Goal: Information Seeking & Learning: Understand process/instructions

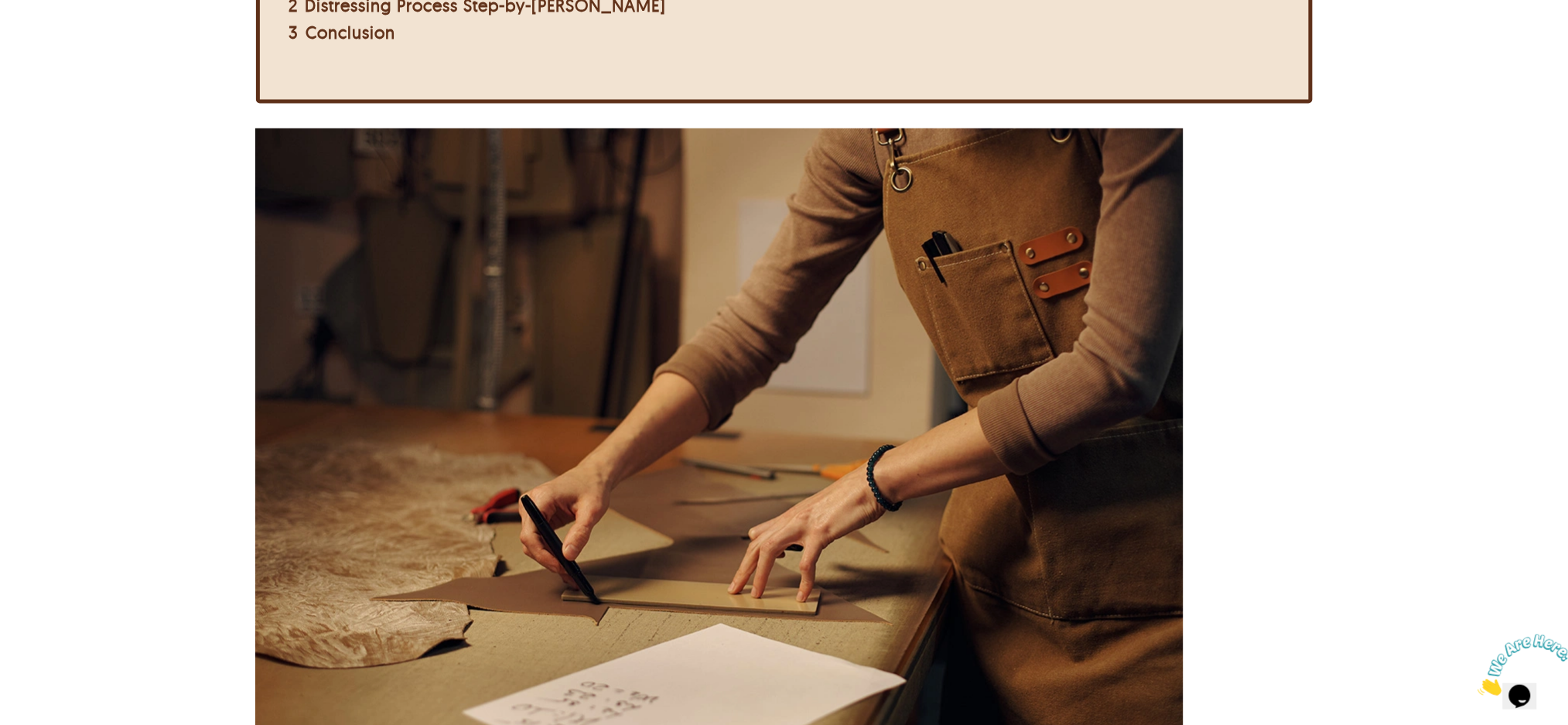
scroll to position [515, 0]
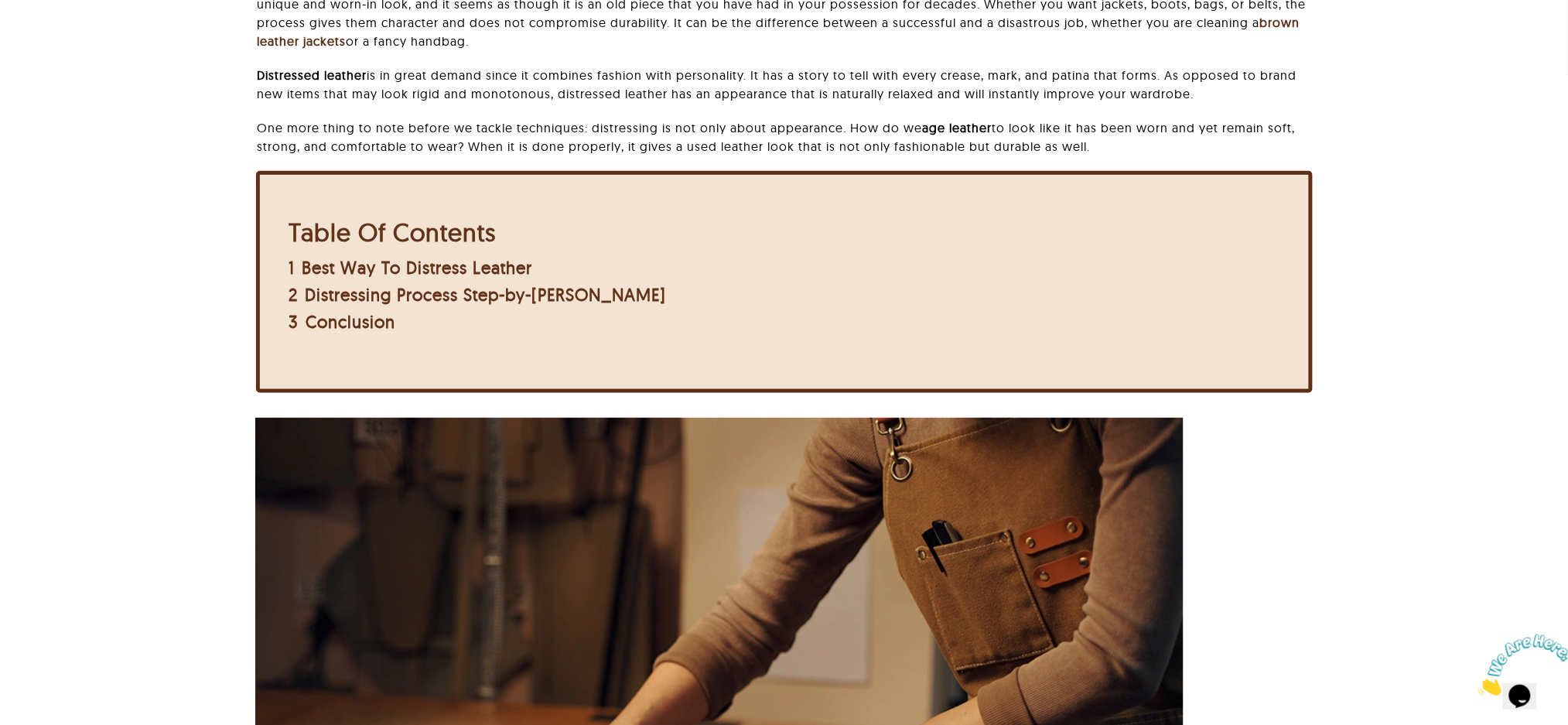
click at [900, 385] on div "Table Of Contents 1 Best Way To Distress Leather 2 Distressing Process Step-by-…" at bounding box center [784, 281] width 1057 height 222
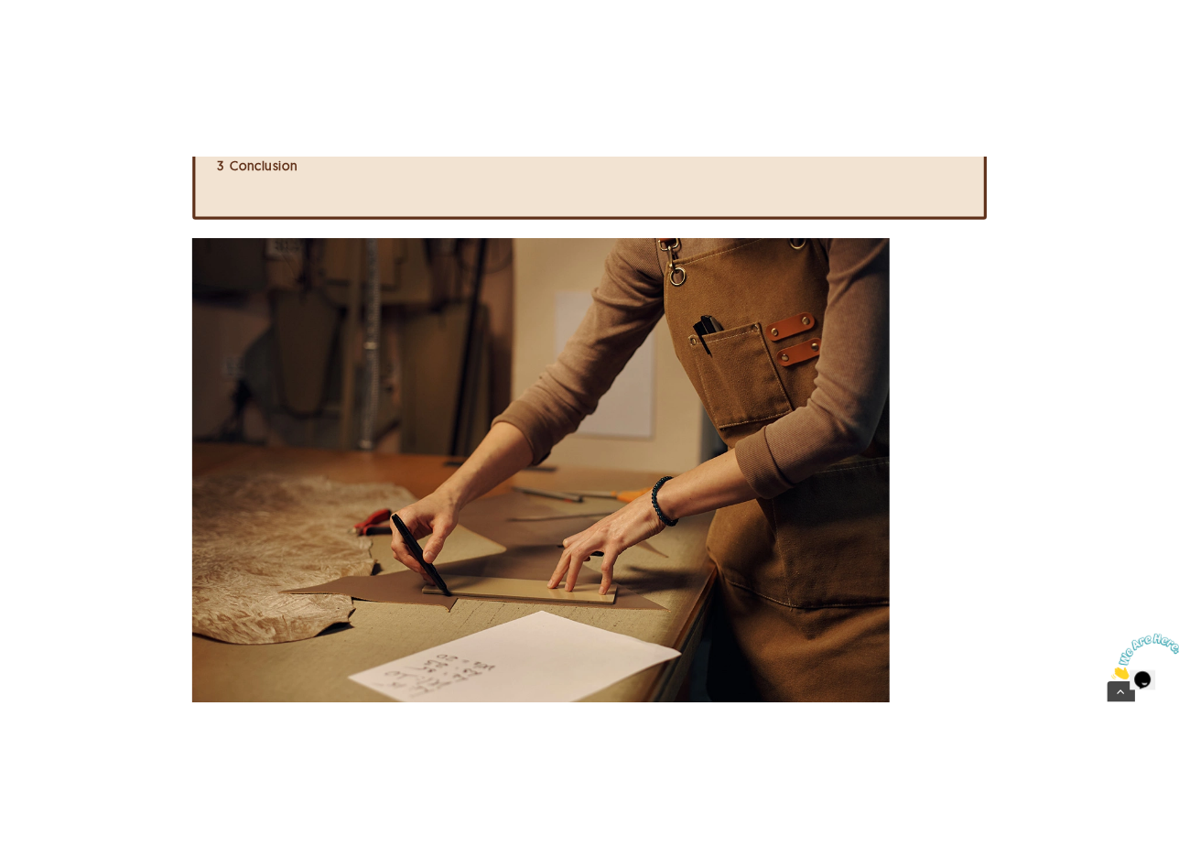
scroll to position [1095, 0]
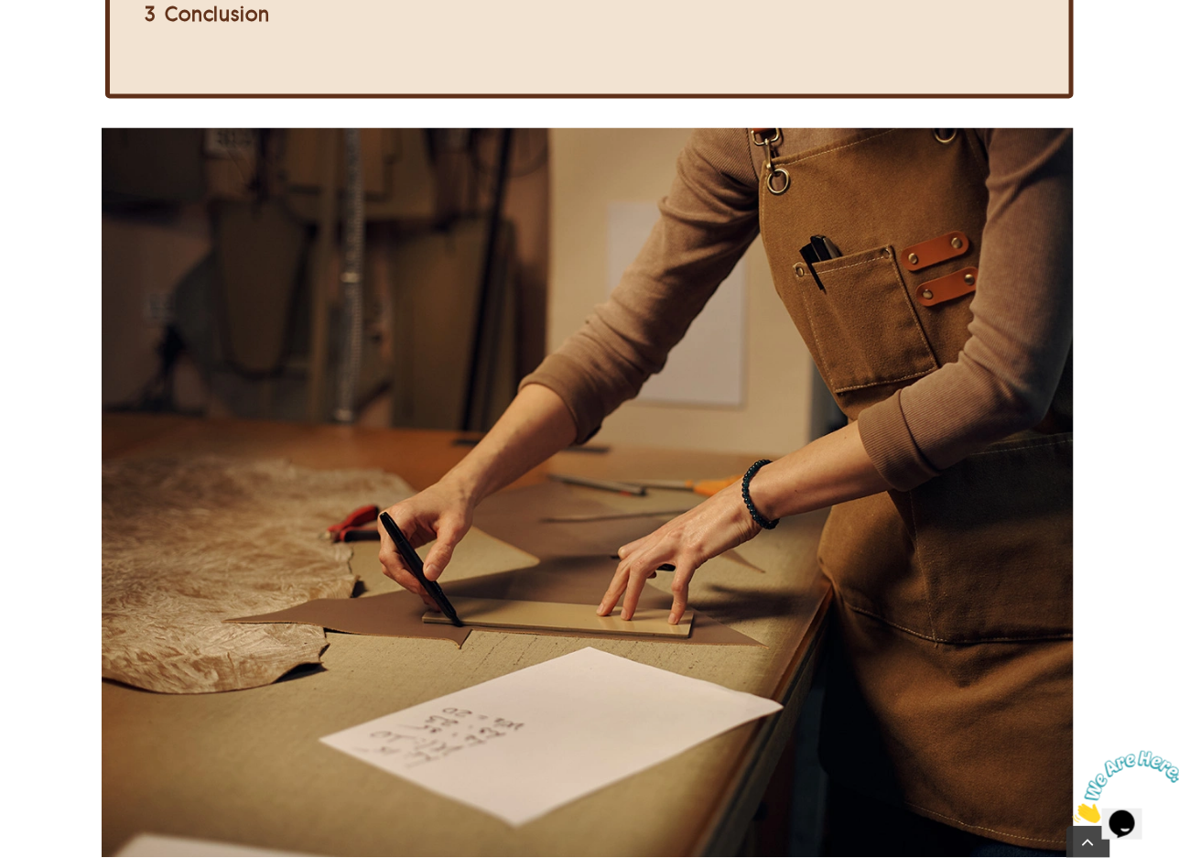
click at [470, 387] on img at bounding box center [588, 492] width 972 height 729
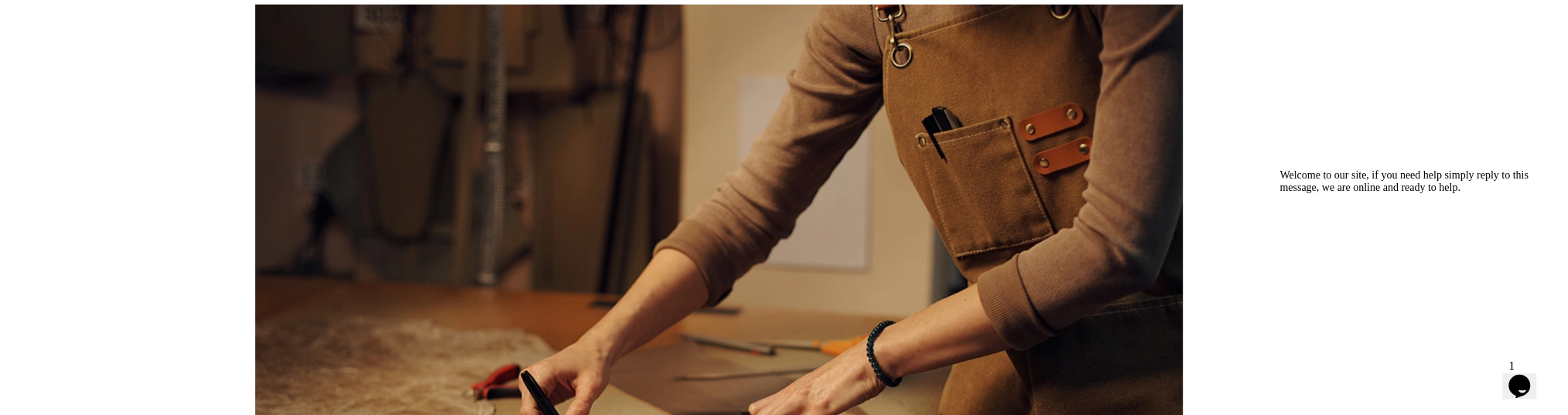
scroll to position [825, 0]
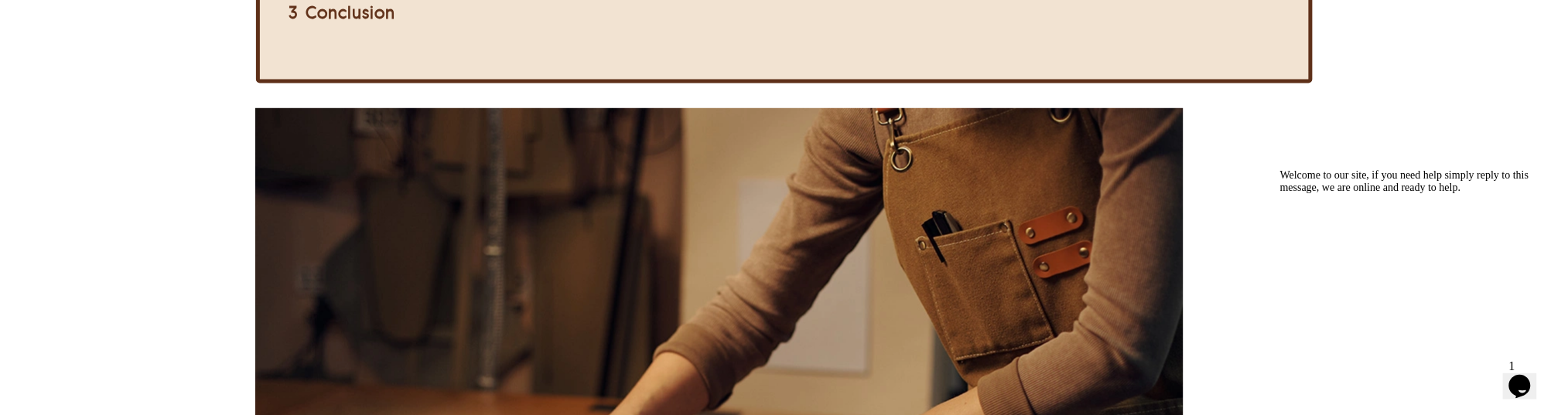
click at [1280, 169] on icon "Chat attention grabber" at bounding box center [1280, 169] width 0 height 0
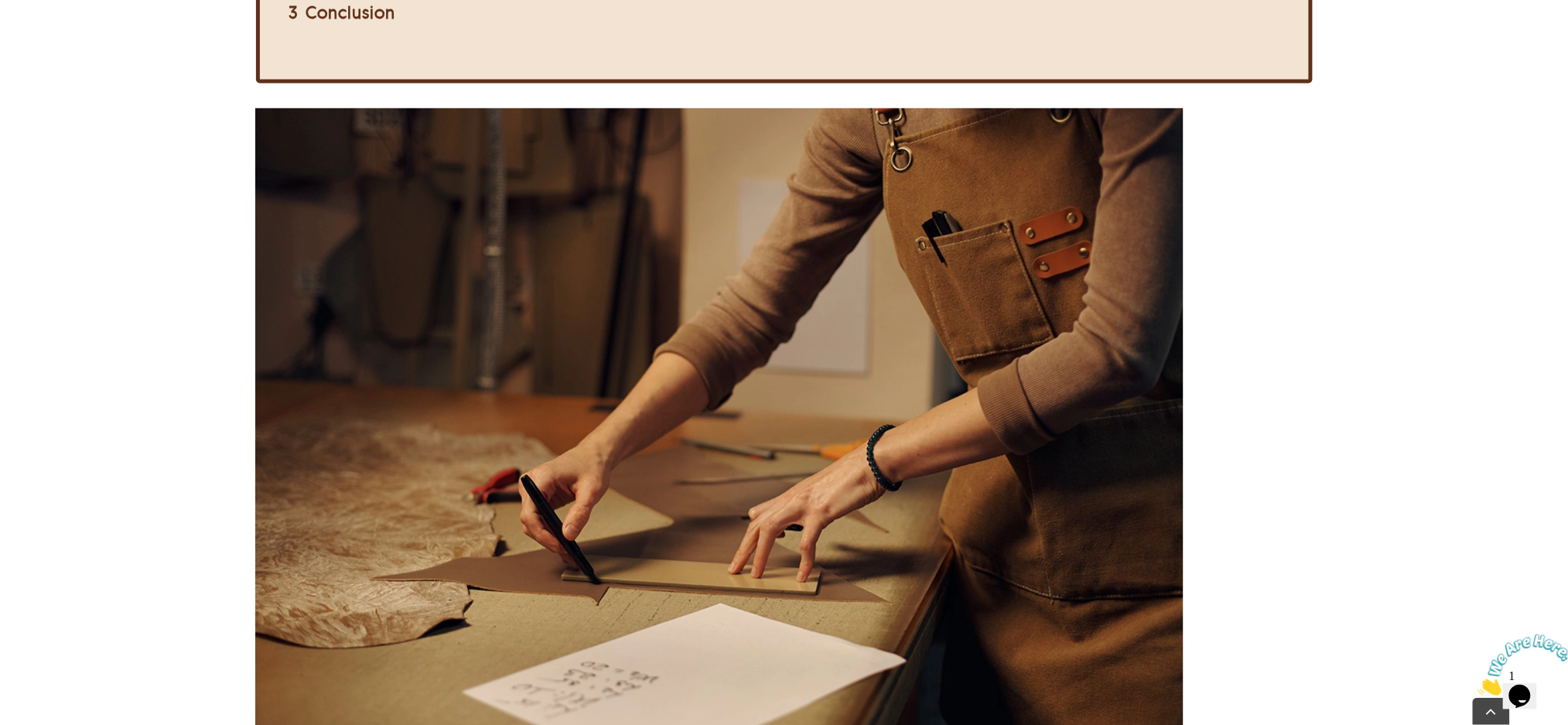
drag, startPoint x: 255, startPoint y: 105, endPoint x: 1314, endPoint y: 469, distance: 1119.8
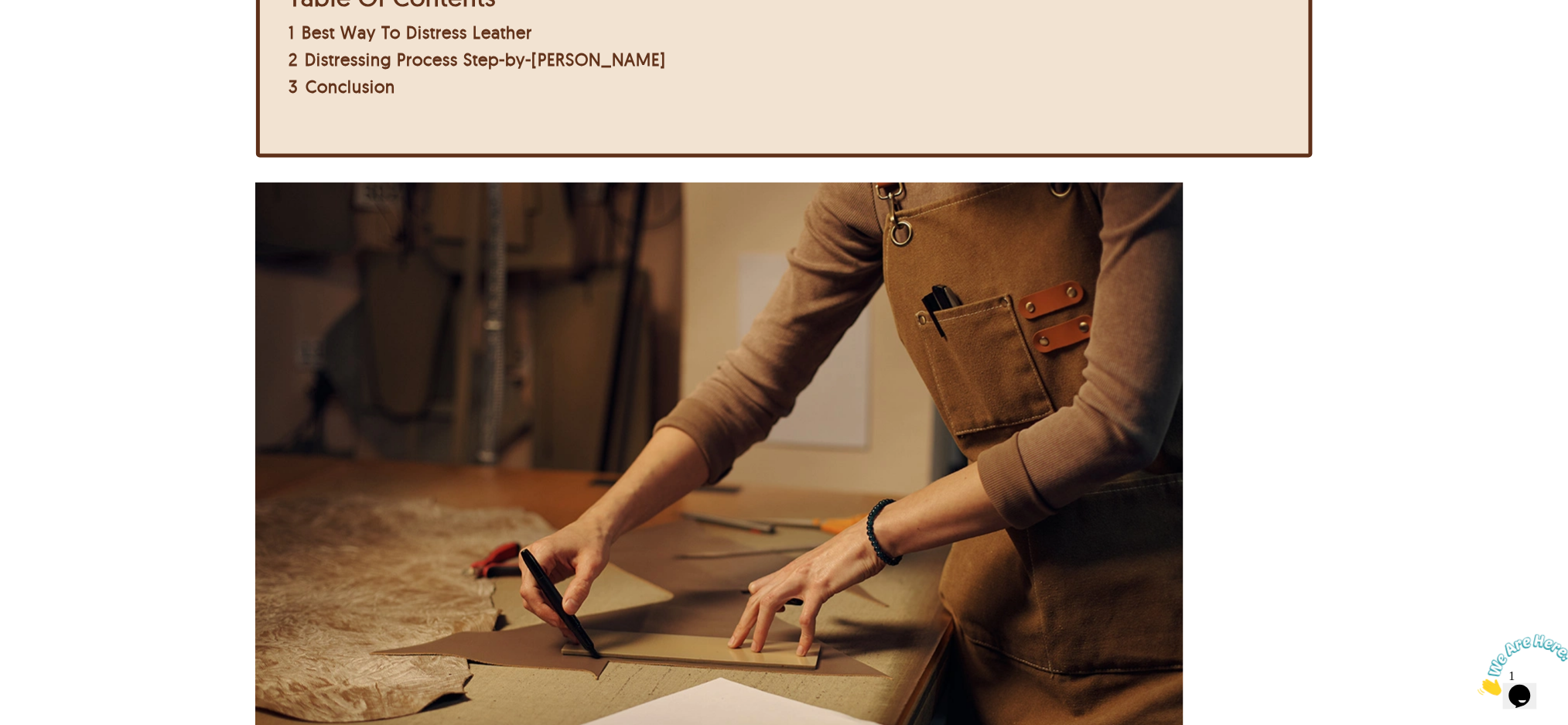
scroll to position [722, 0]
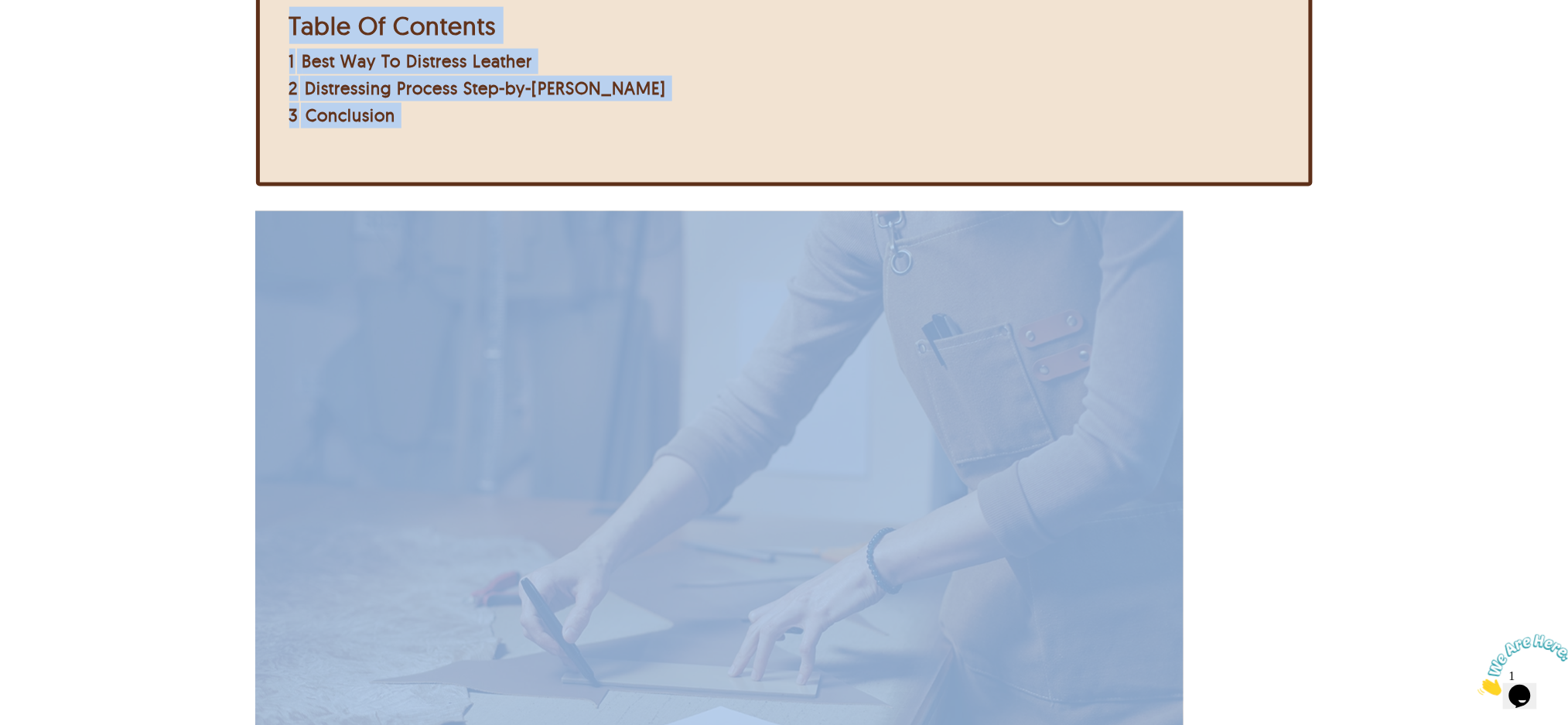
drag, startPoint x: 254, startPoint y: 208, endPoint x: 1217, endPoint y: 433, distance: 988.9
click at [1220, 433] on div at bounding box center [784, 559] width 1057 height 696
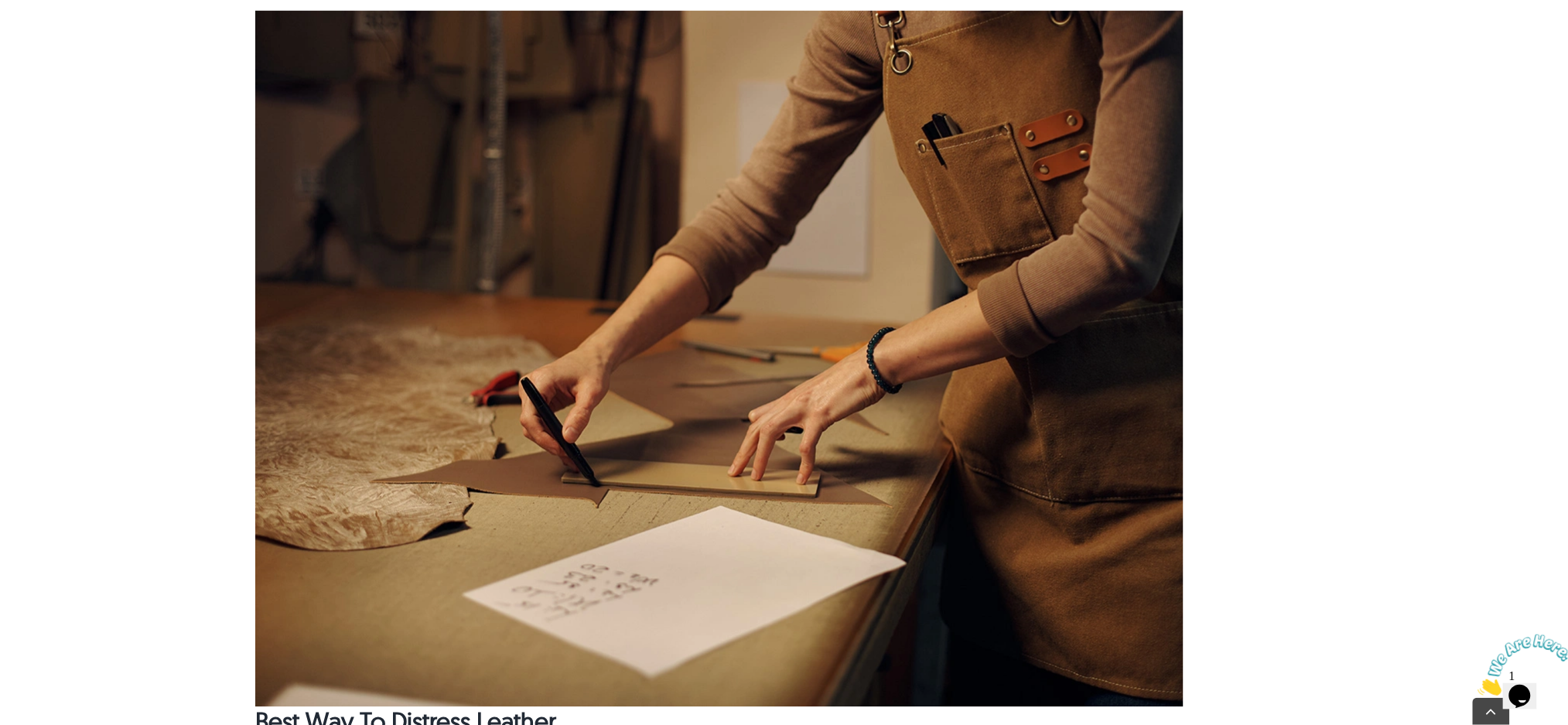
scroll to position [825, 0]
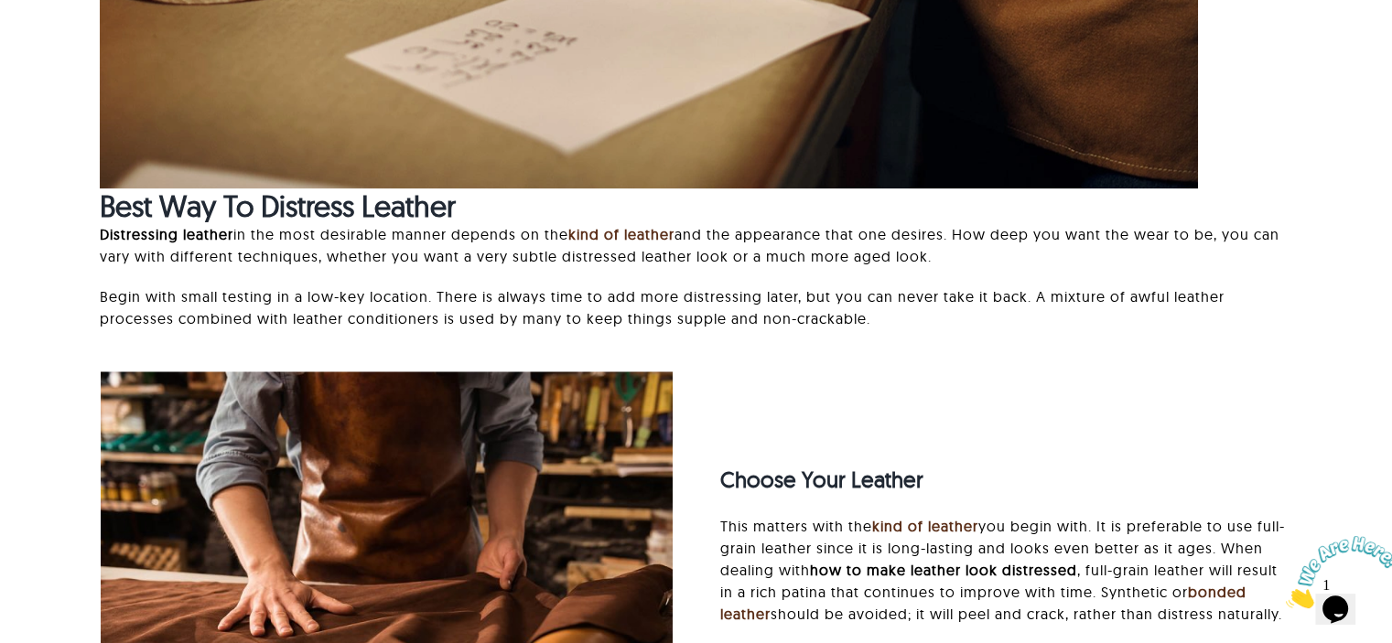
scroll to position [1556, 0]
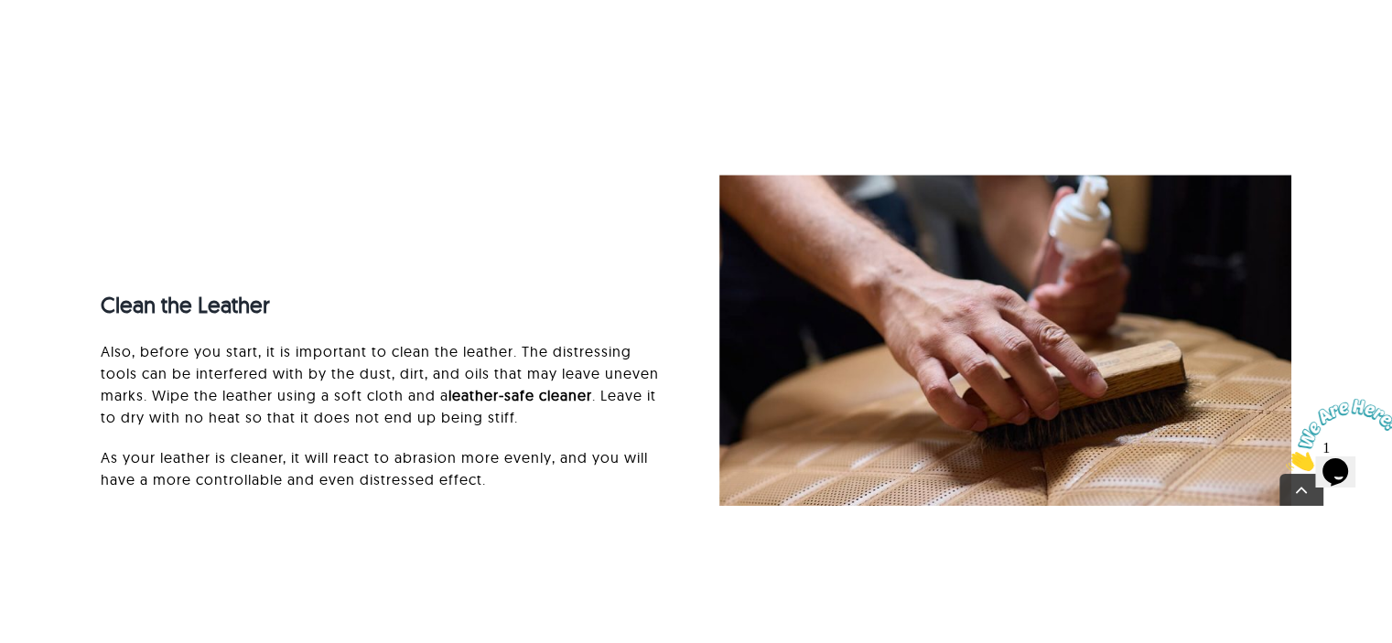
scroll to position [2654, 0]
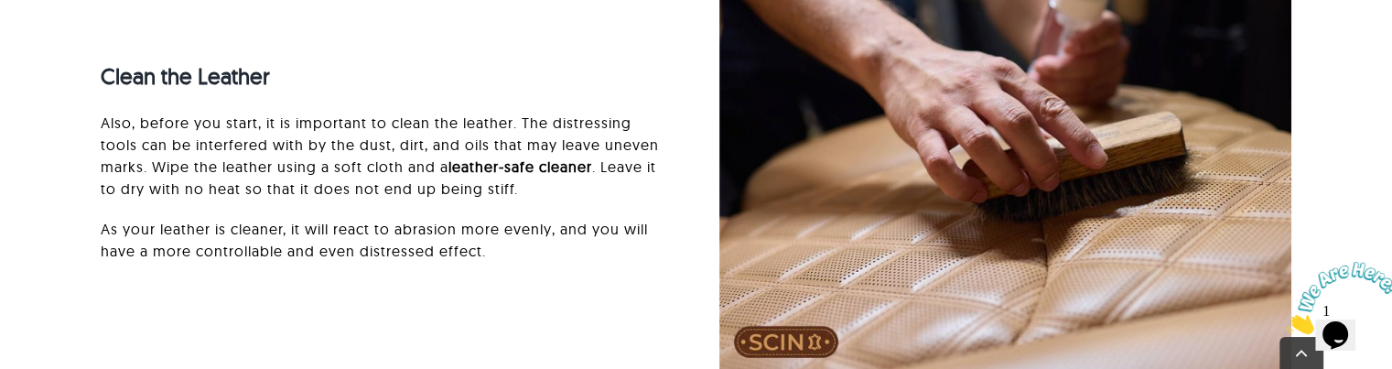
click at [921, 243] on img at bounding box center [1005, 160] width 572 height 428
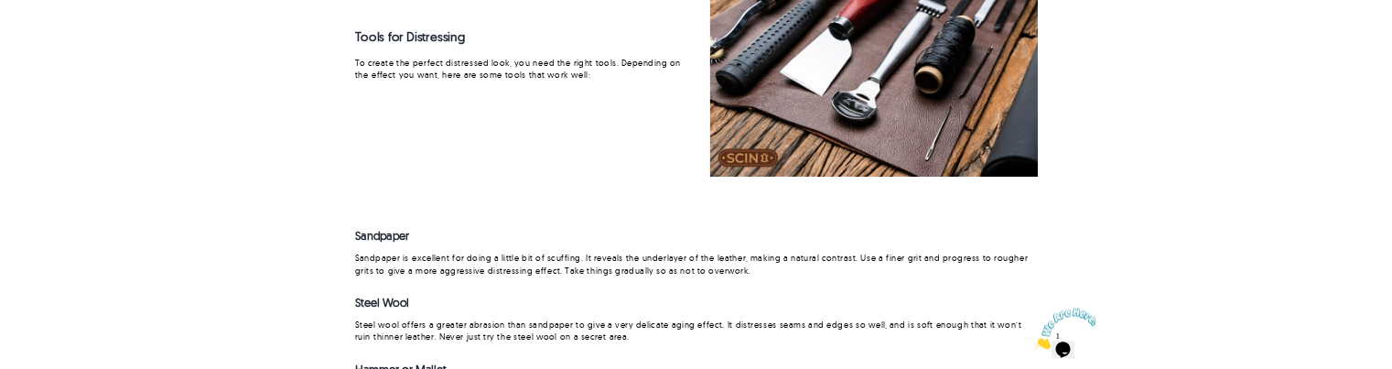
scroll to position [3661, 0]
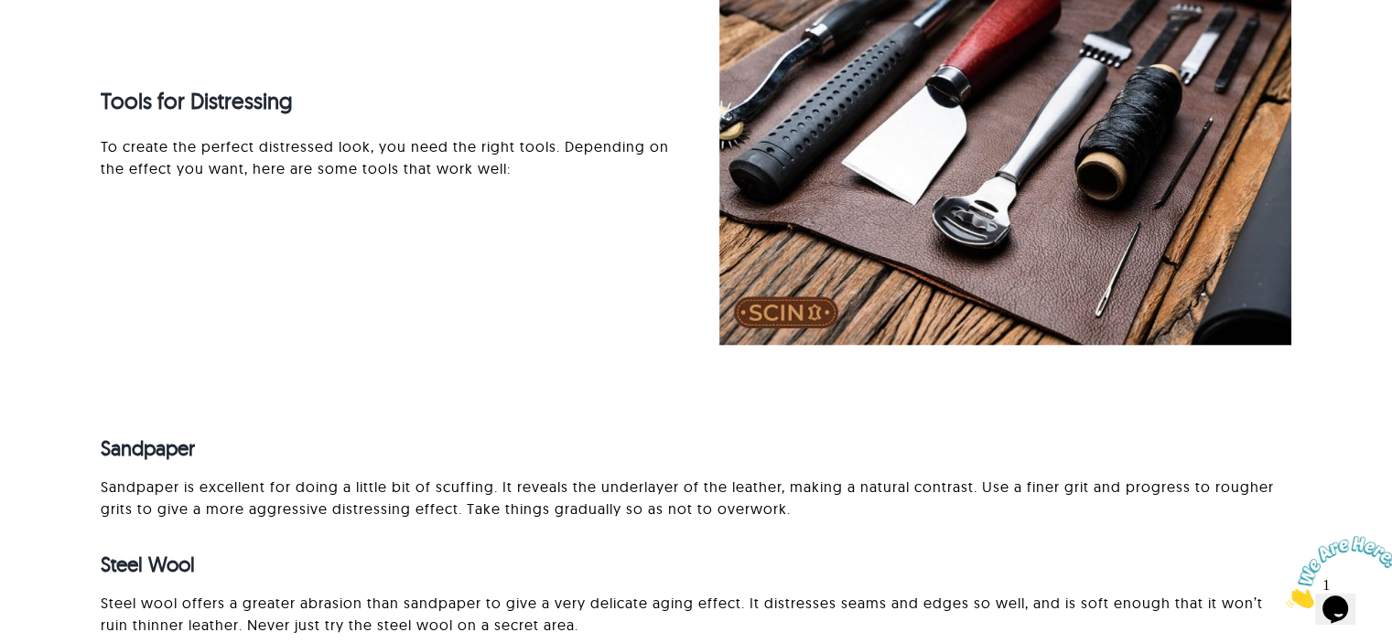
drag, startPoint x: 157, startPoint y: 453, endPoint x: 183, endPoint y: 445, distance: 26.9
click at [182, 445] on strong "Sandpaper" at bounding box center [148, 449] width 94 height 26
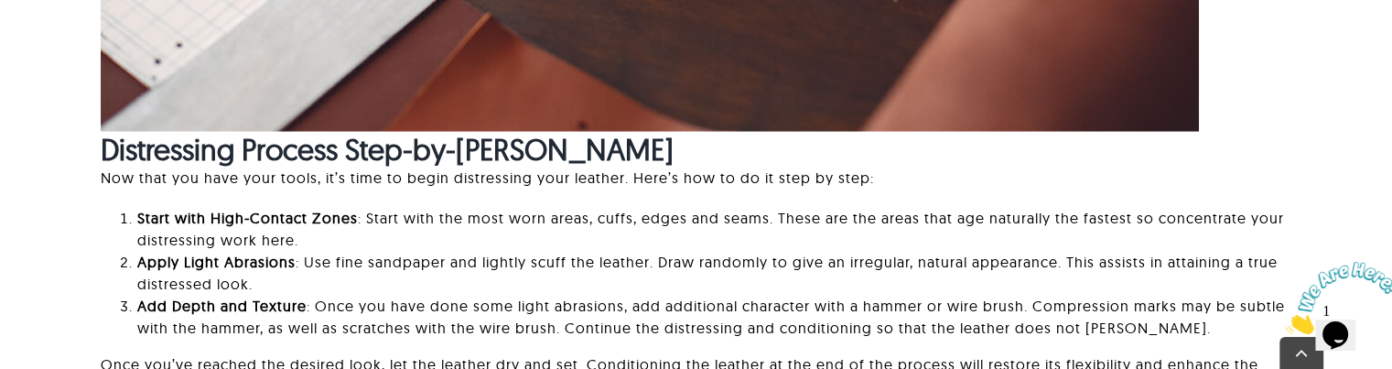
scroll to position [5674, 0]
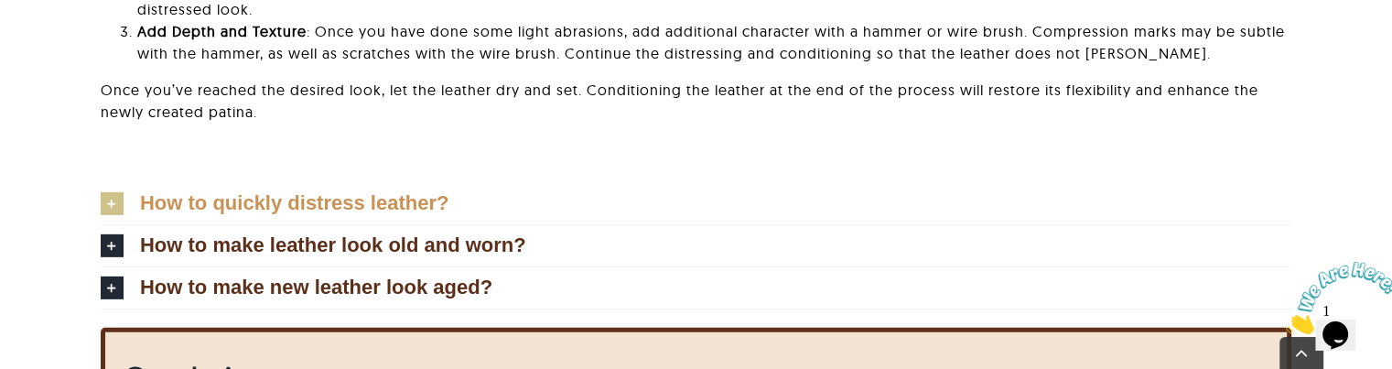
click at [371, 193] on span "How to quickly distress leather?" at bounding box center [294, 203] width 308 height 20
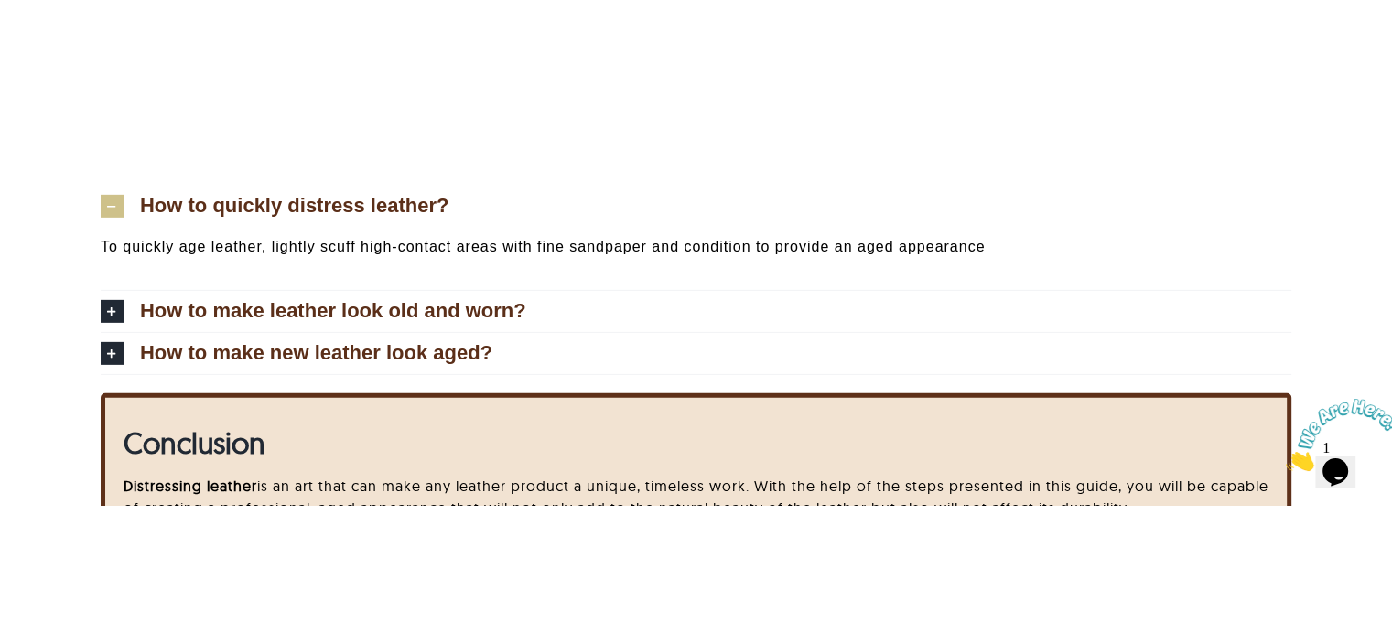
scroll to position [5765, 0]
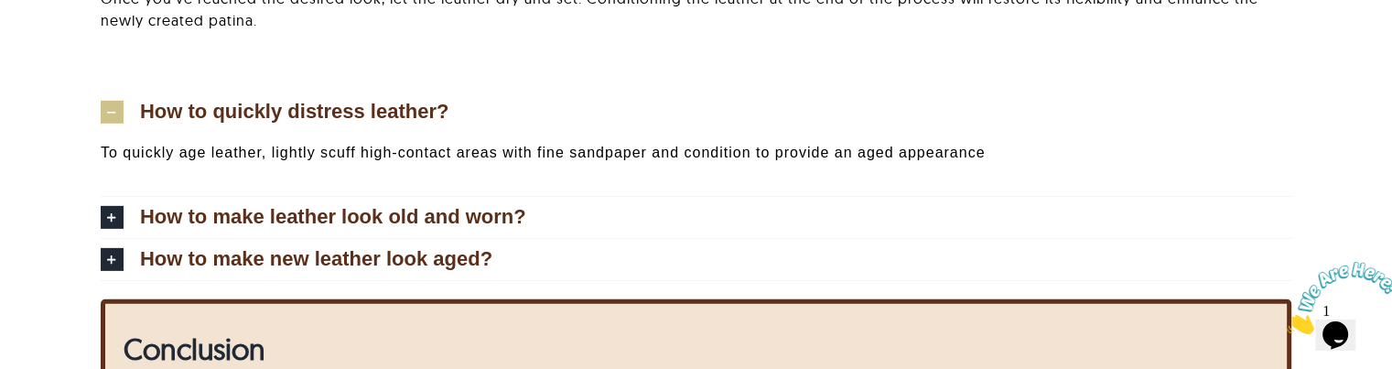
click at [467, 92] on link "How to quickly distress leather?" at bounding box center [696, 112] width 1191 height 41
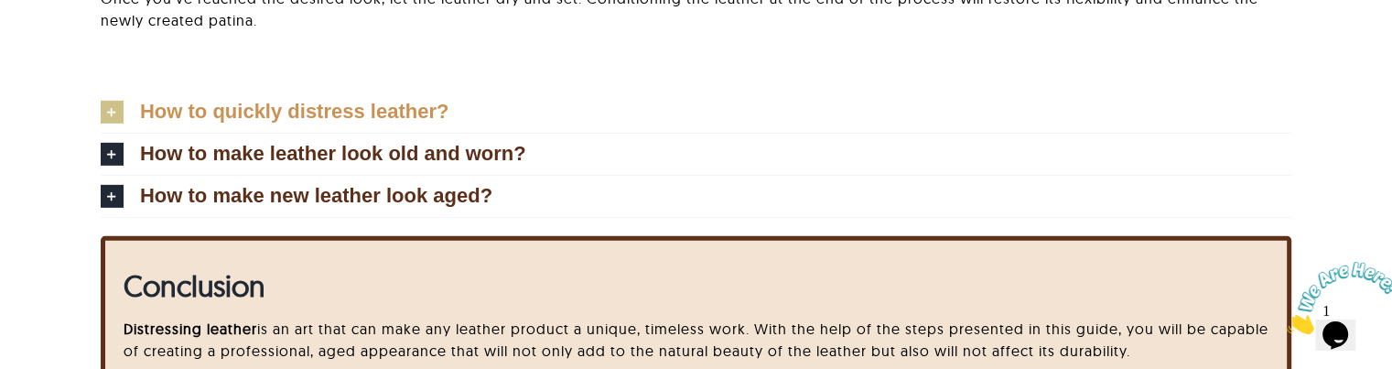
click at [467, 92] on link "How to quickly distress leather?" at bounding box center [696, 112] width 1191 height 41
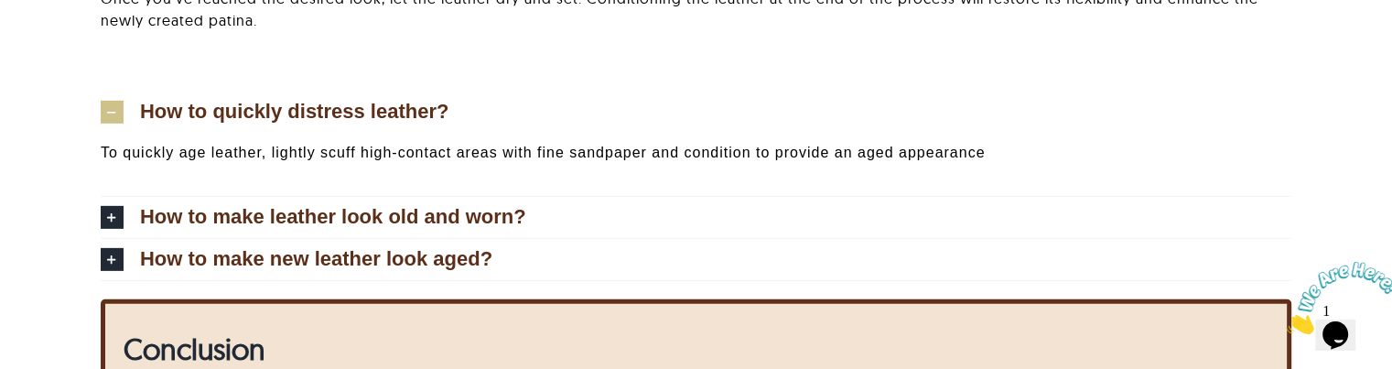
click at [1124, 142] on p "To quickly age leather, lightly scuff high-contact areas with fine sandpaper an…" at bounding box center [696, 153] width 1191 height 22
click at [1117, 107] on link "How to quickly distress leather?" at bounding box center [696, 112] width 1191 height 41
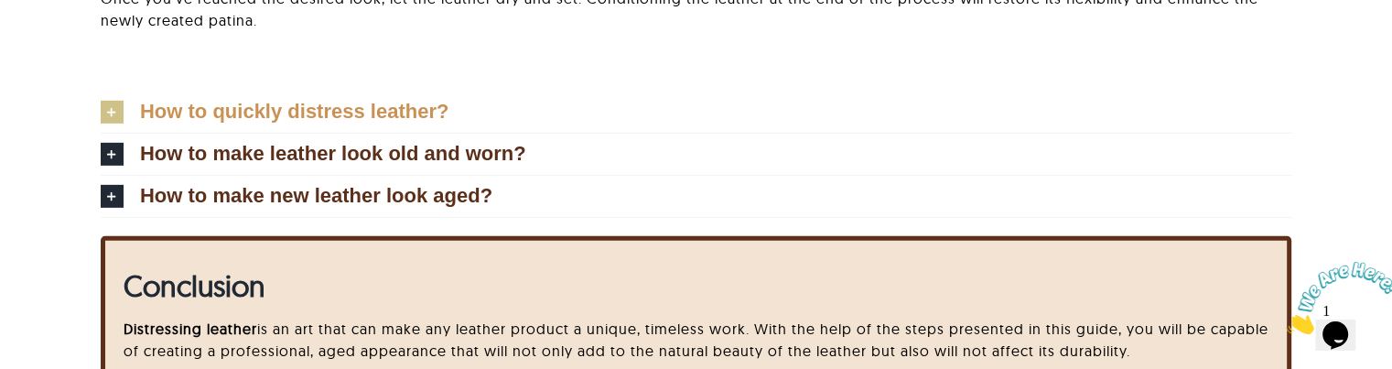
click at [1117, 107] on link "How to quickly distress leather?" at bounding box center [696, 112] width 1191 height 41
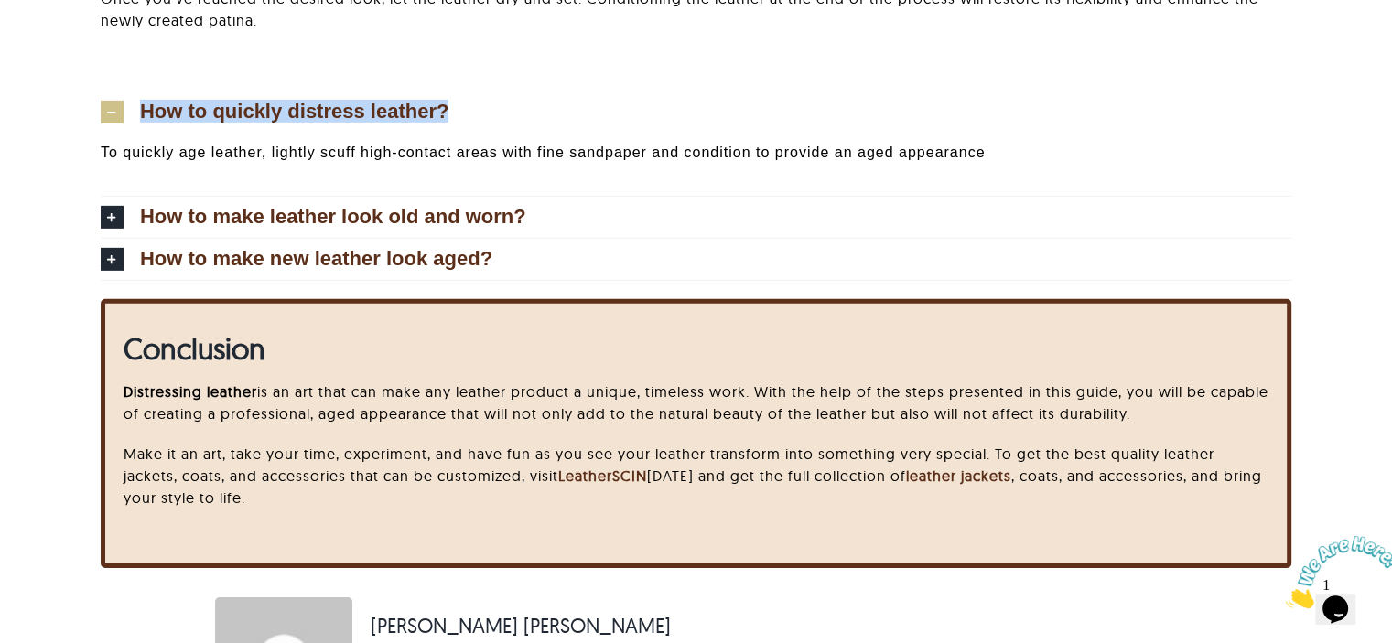
drag, startPoint x: 140, startPoint y: 58, endPoint x: 501, endPoint y: 62, distance: 360.6
click at [501, 68] on div "How to quickly distress leather? To quickly age leather, lightly scuff high-con…" at bounding box center [696, 174] width 1191 height 213
copy span "How to quickly distress leather?"
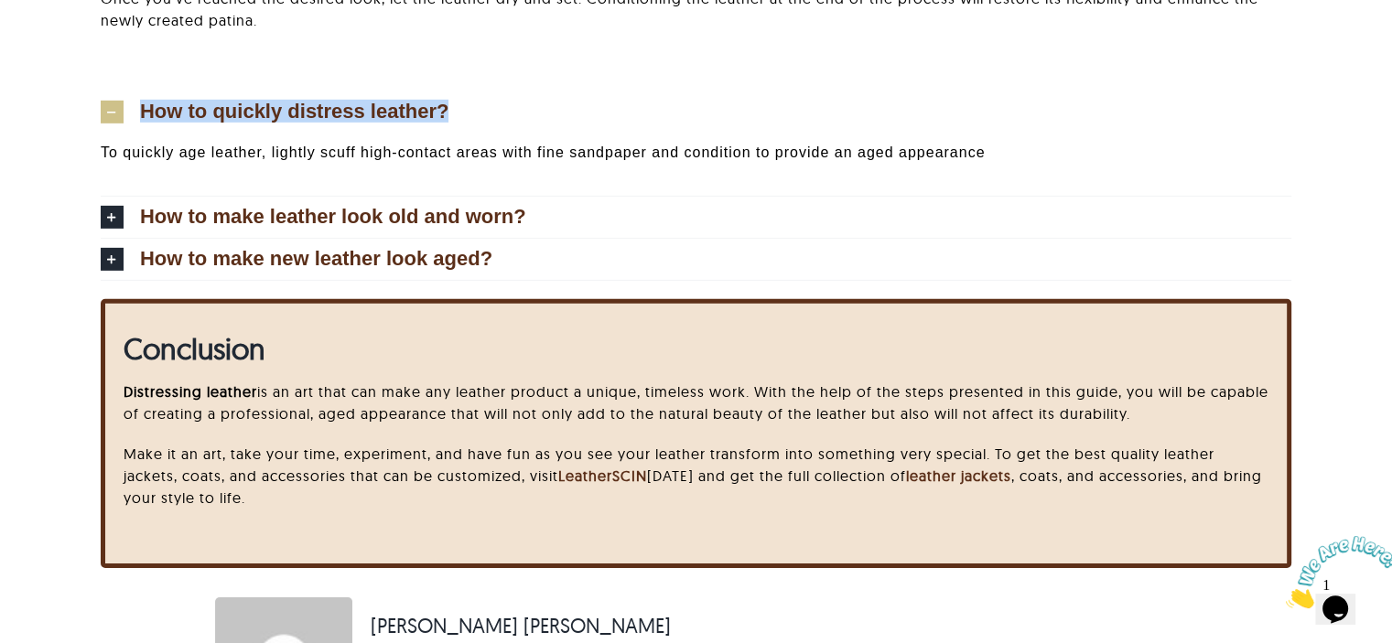
drag, startPoint x: 140, startPoint y: 59, endPoint x: 549, endPoint y: 83, distance: 409.8
click at [549, 83] on div "How to quickly distress leather? To quickly age leather, lightly scuff high-con…" at bounding box center [696, 174] width 1191 height 213
copy span "How to quickly distress leather?"
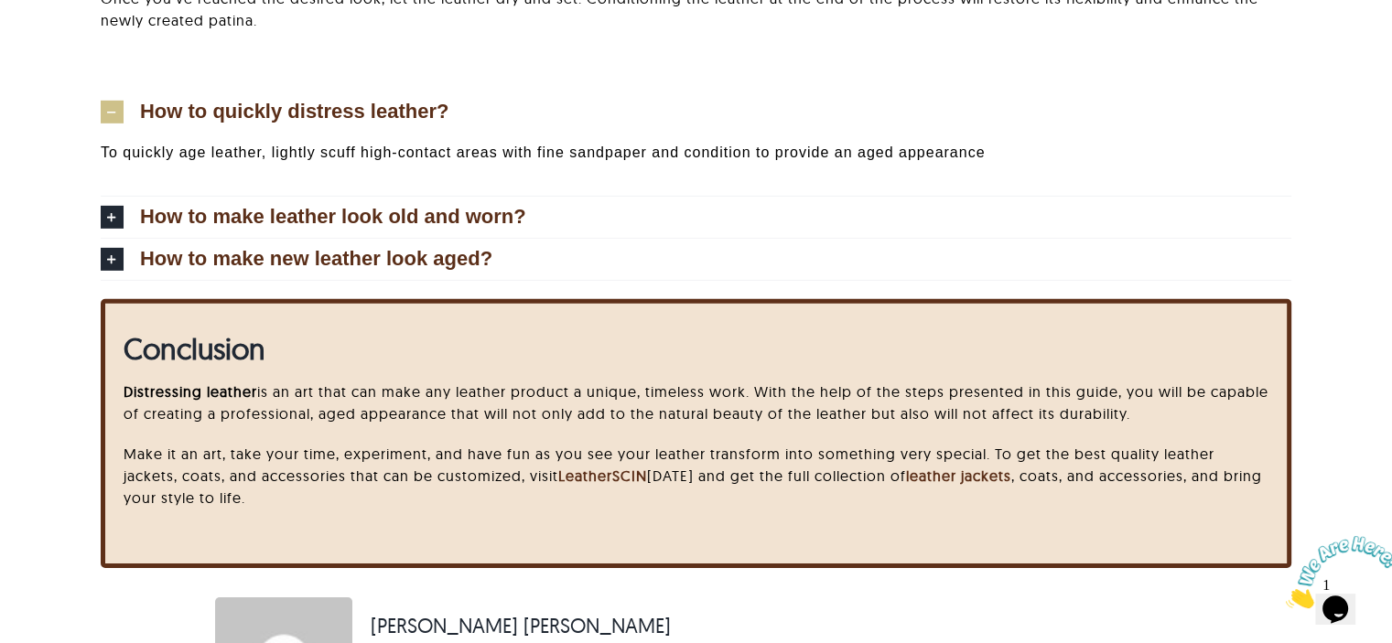
click at [452, 142] on p "To quickly age leather, lightly scuff high-contact areas with fine sandpaper an…" at bounding box center [696, 153] width 1191 height 22
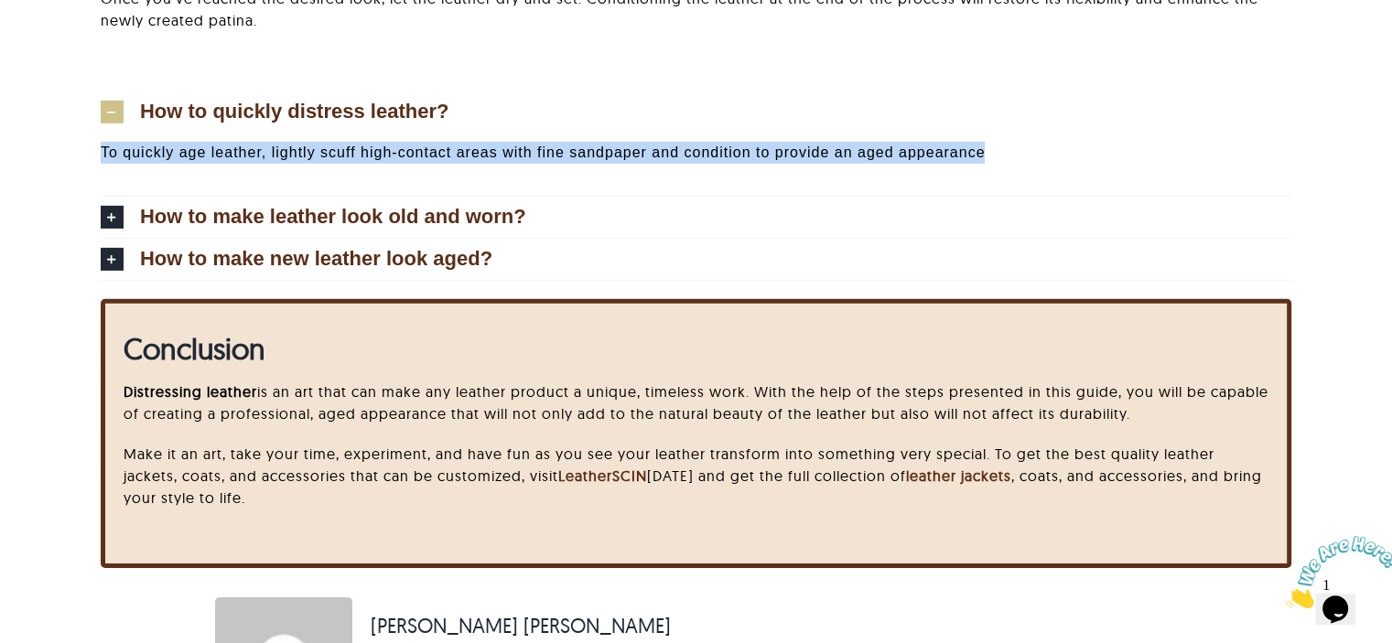
click at [452, 142] on p "To quickly age leather, lightly scuff high-contact areas with fine sandpaper an…" at bounding box center [696, 153] width 1191 height 22
copy div "To quickly age leather, lightly scuff high-contact areas with fine sandpaper an…"
click at [384, 208] on link "How to make leather look old and worn?" at bounding box center [696, 217] width 1191 height 41
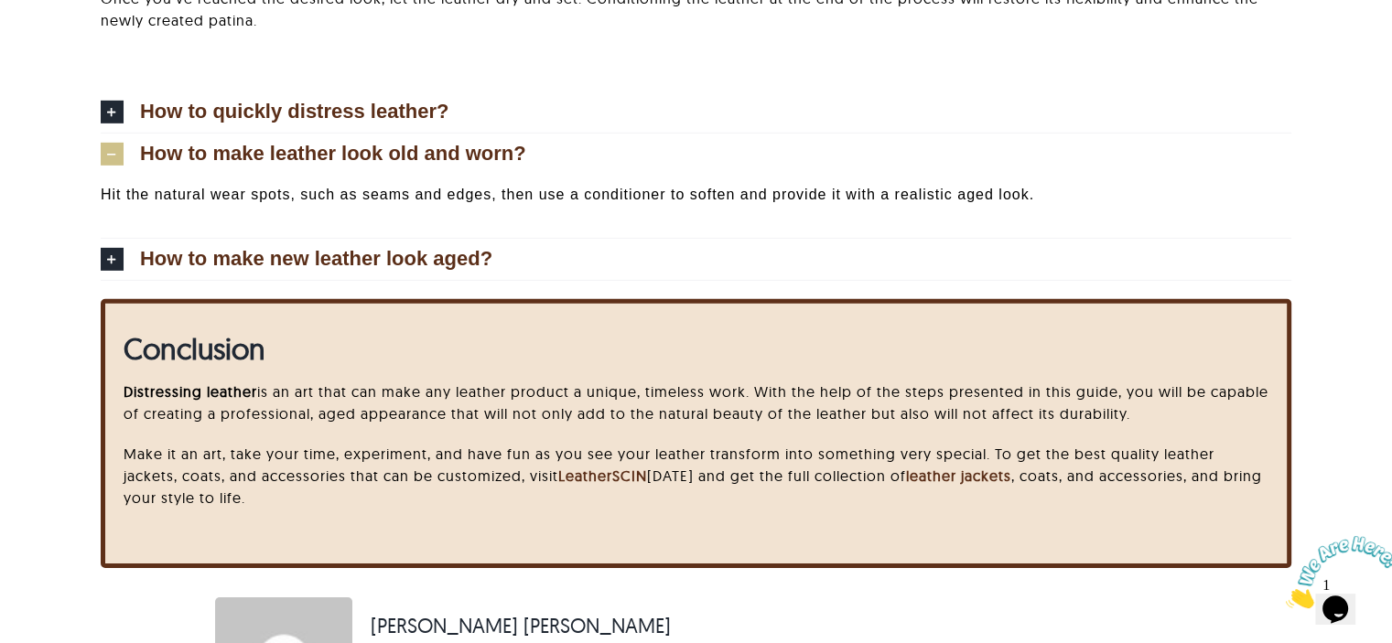
click at [1149, 148] on link "How to make leather look old and worn?" at bounding box center [696, 154] width 1191 height 41
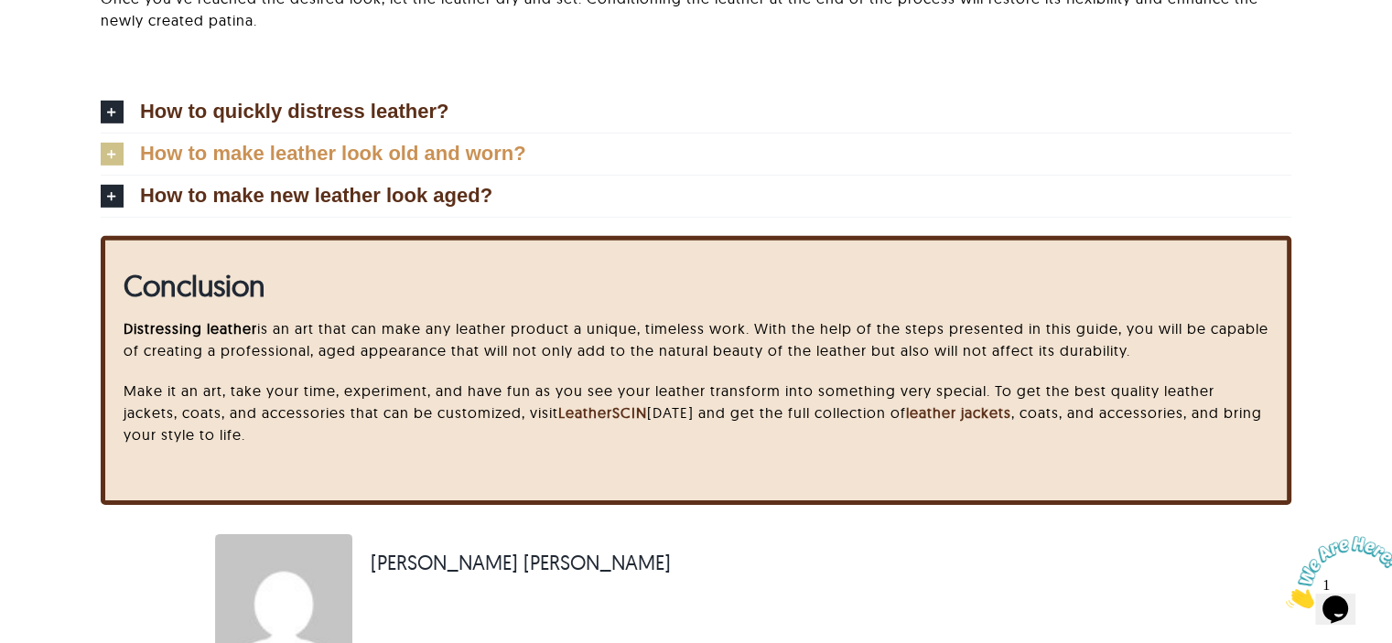
click at [1149, 148] on link "How to make leather look old and worn?" at bounding box center [696, 154] width 1191 height 41
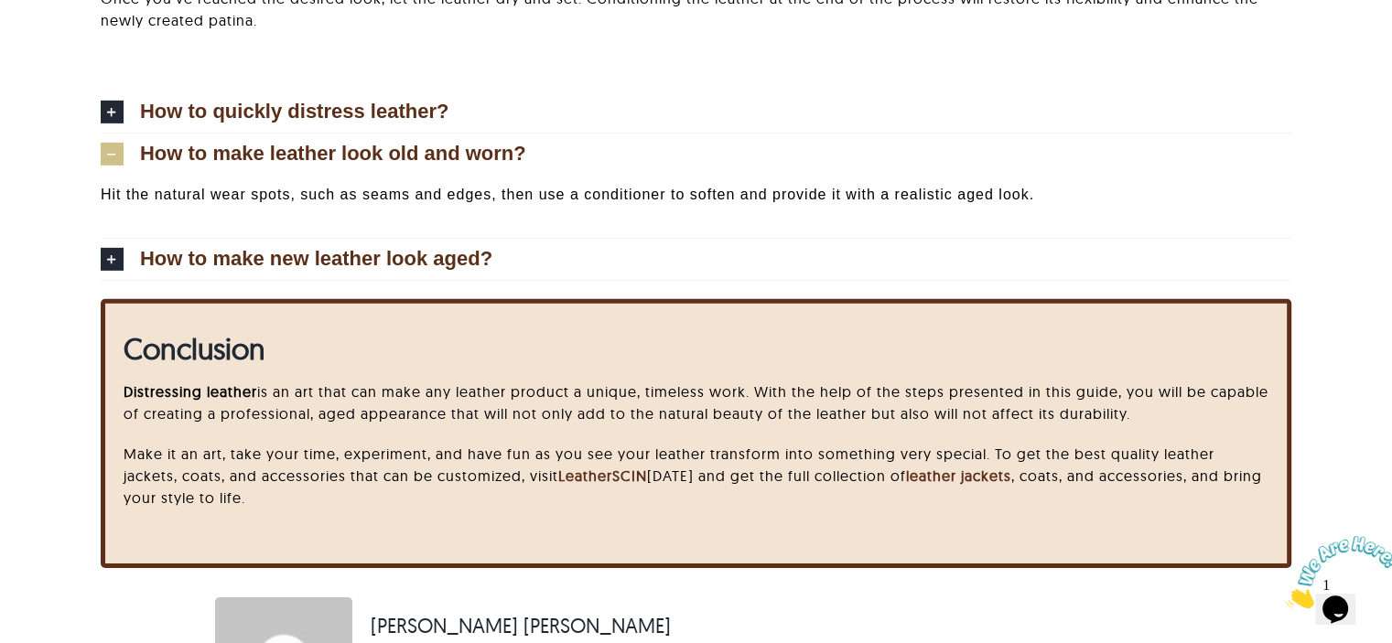
click at [1250, 135] on link "How to make leather look old and worn?" at bounding box center [696, 154] width 1191 height 41
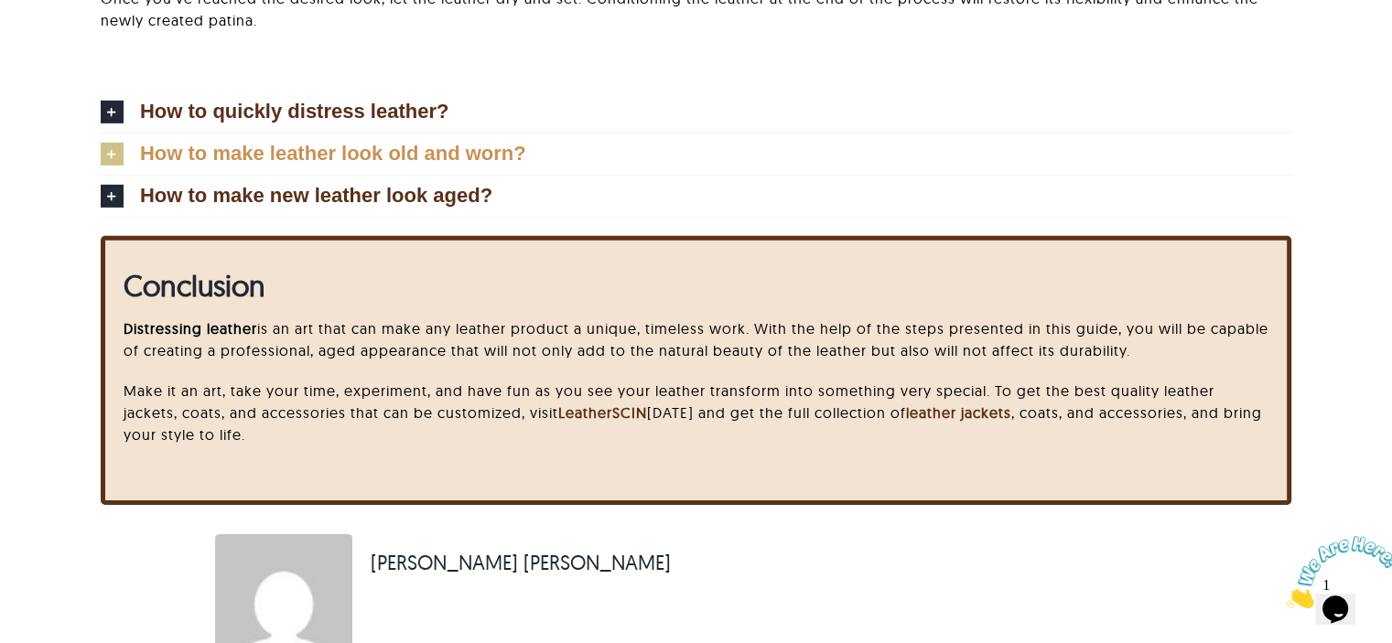
click at [1250, 135] on link "How to make leather look old and worn?" at bounding box center [696, 154] width 1191 height 41
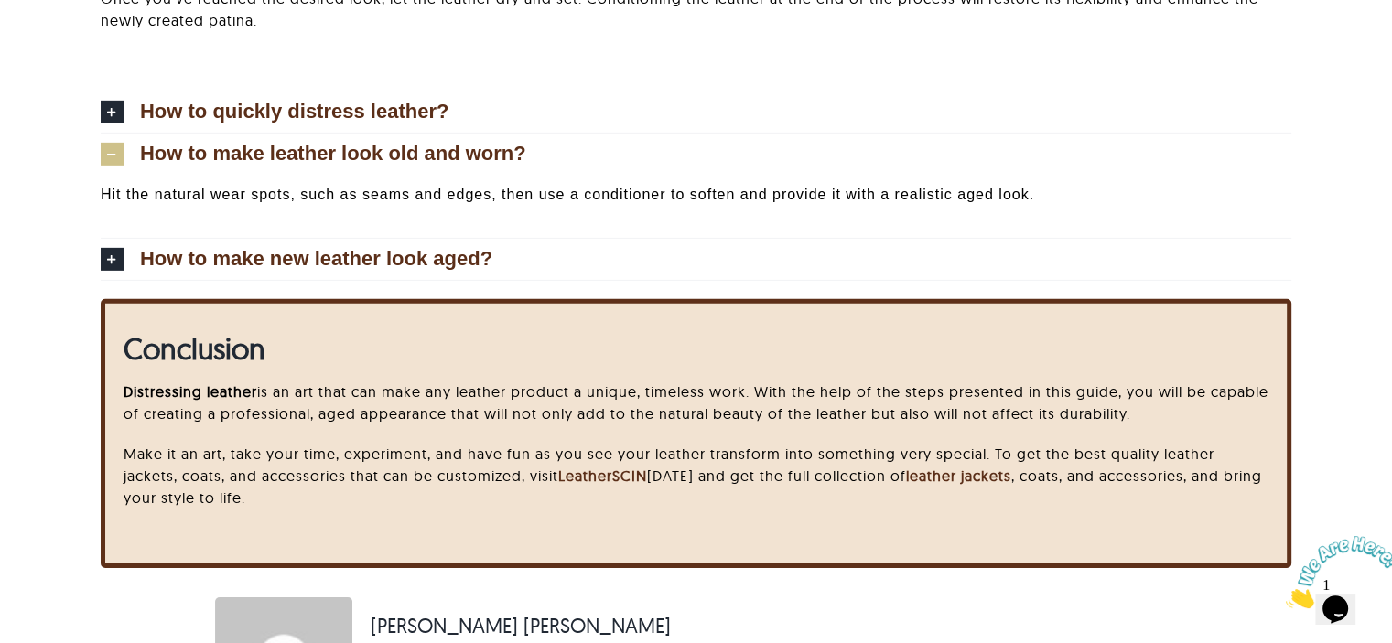
click at [148, 184] on p "Hit the natural wear spots, such as seams and edges, then use a conditioner to …" at bounding box center [696, 195] width 1191 height 22
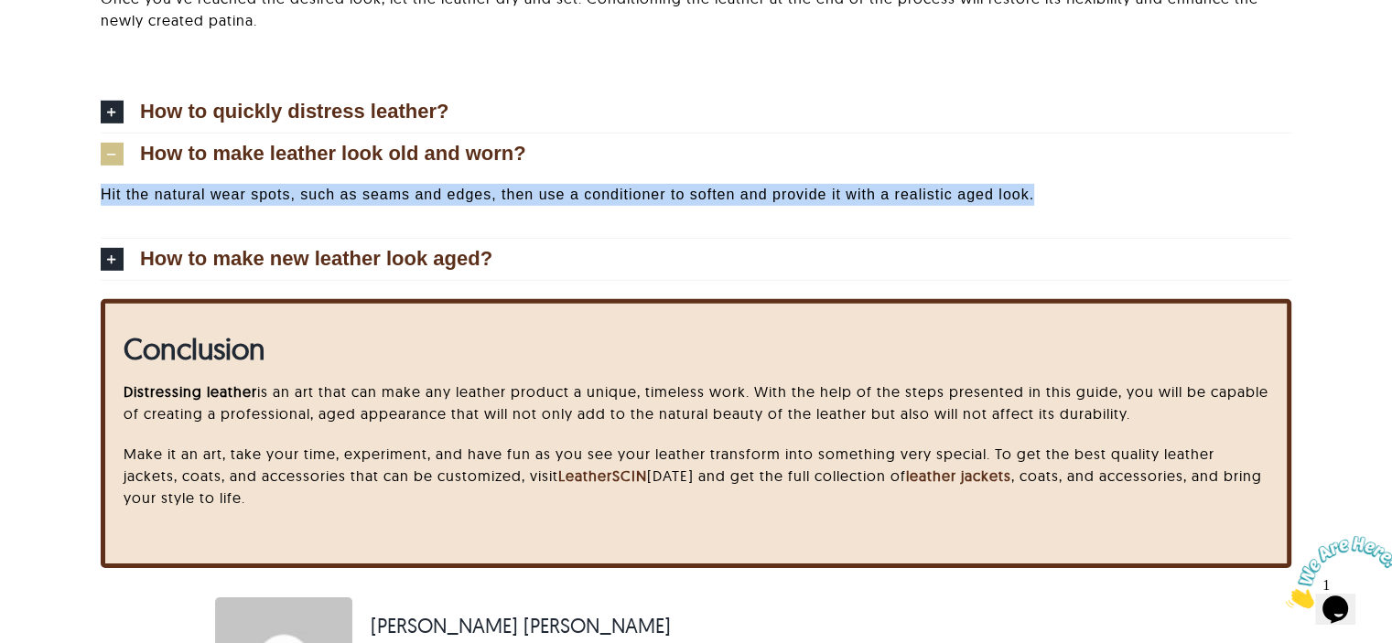
click at [148, 184] on p "Hit the natural wear spots, such as seams and edges, then use a conditioner to …" at bounding box center [696, 195] width 1191 height 22
copy div "Hit the natural wear spots, such as seams and edges, then use a conditioner to …"
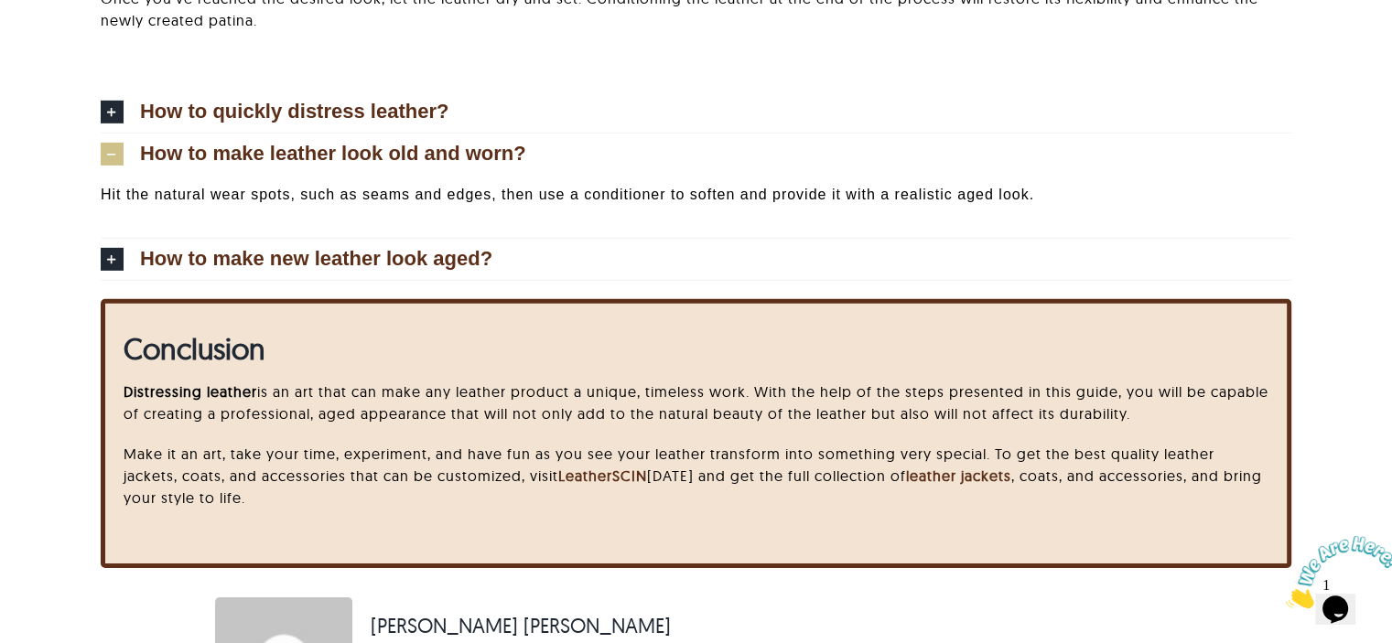
click at [102, 143] on icon at bounding box center [112, 154] width 23 height 23
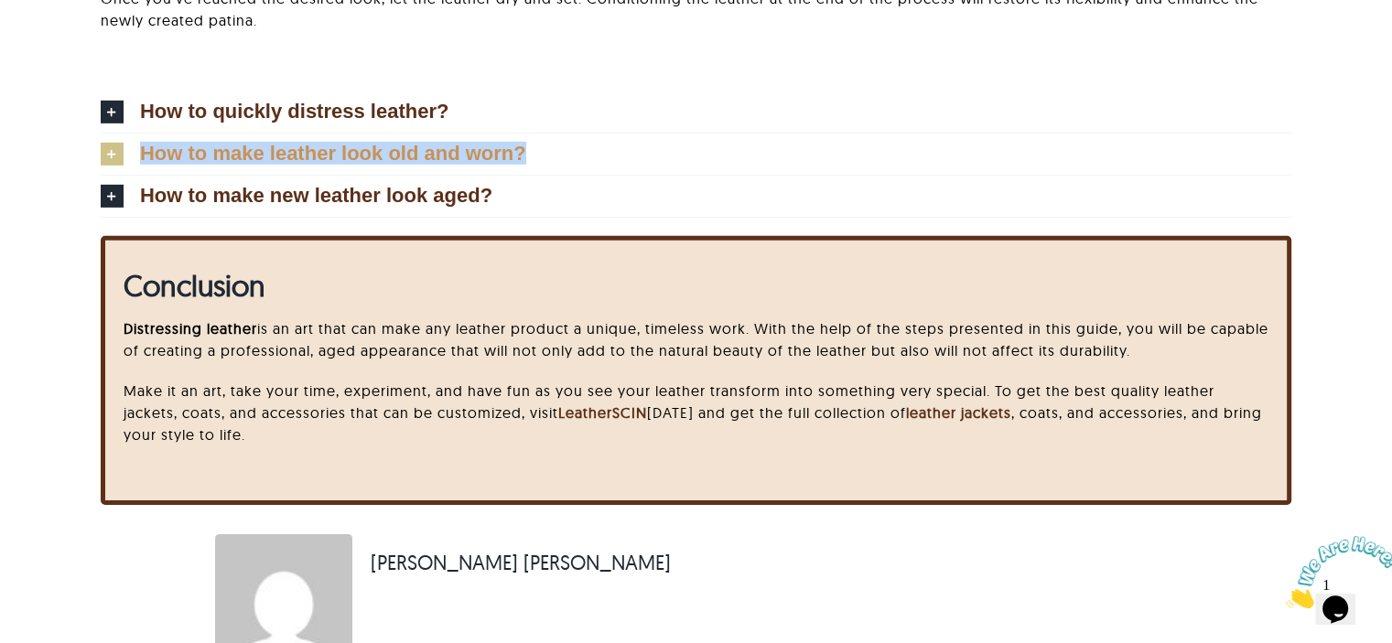
drag, startPoint x: 1292, startPoint y: 127, endPoint x: 145, endPoint y: 131, distance: 1147.6
click at [145, 131] on div "How to quickly distress leather? To quickly age leather, lightly scuff high-con…" at bounding box center [696, 152] width 1200 height 168
copy span "How to make leather look old and worn?"
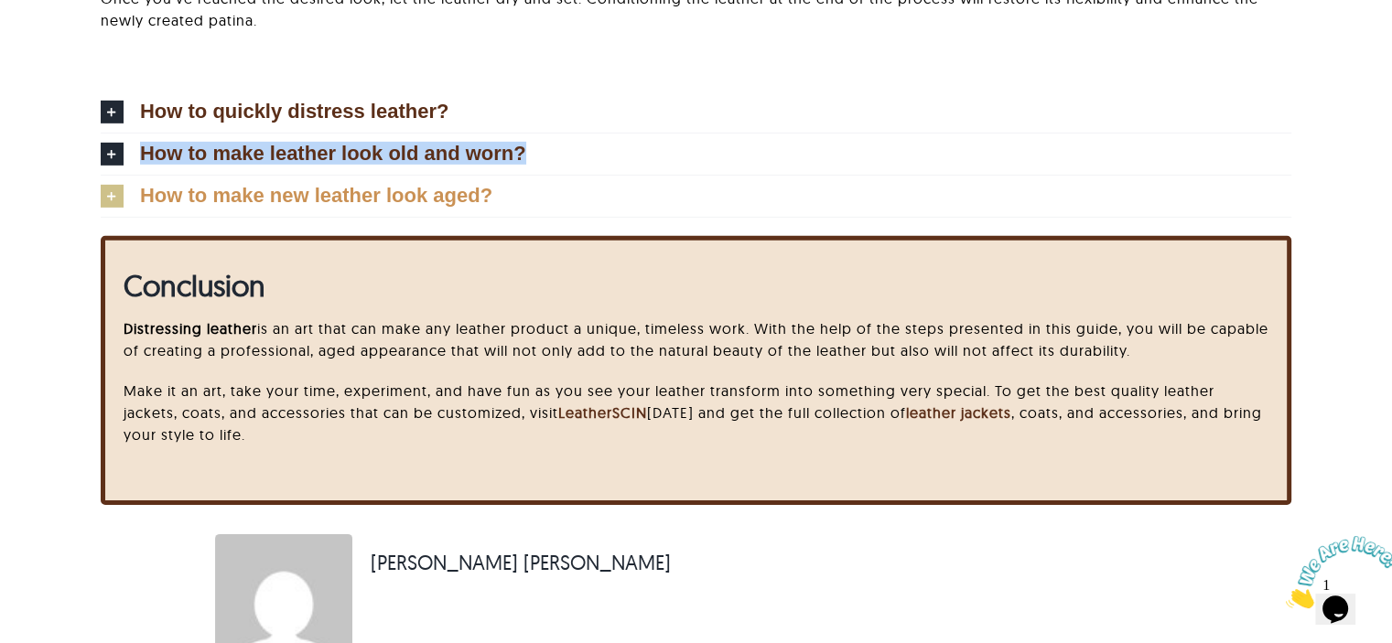
click at [326, 186] on span "How to make new leather look aged?" at bounding box center [316, 196] width 352 height 20
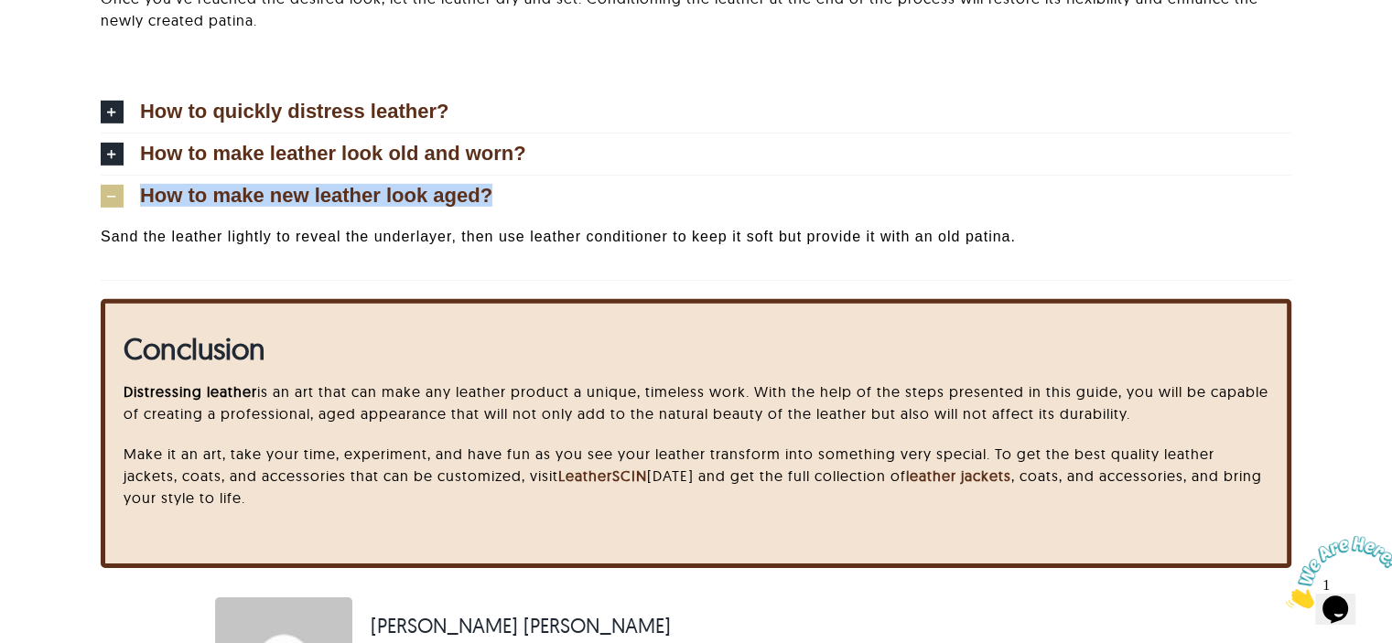
drag, startPoint x: 1340, startPoint y: 178, endPoint x: 139, endPoint y: 175, distance: 1200.7
copy span "How to make new leather look aged?"
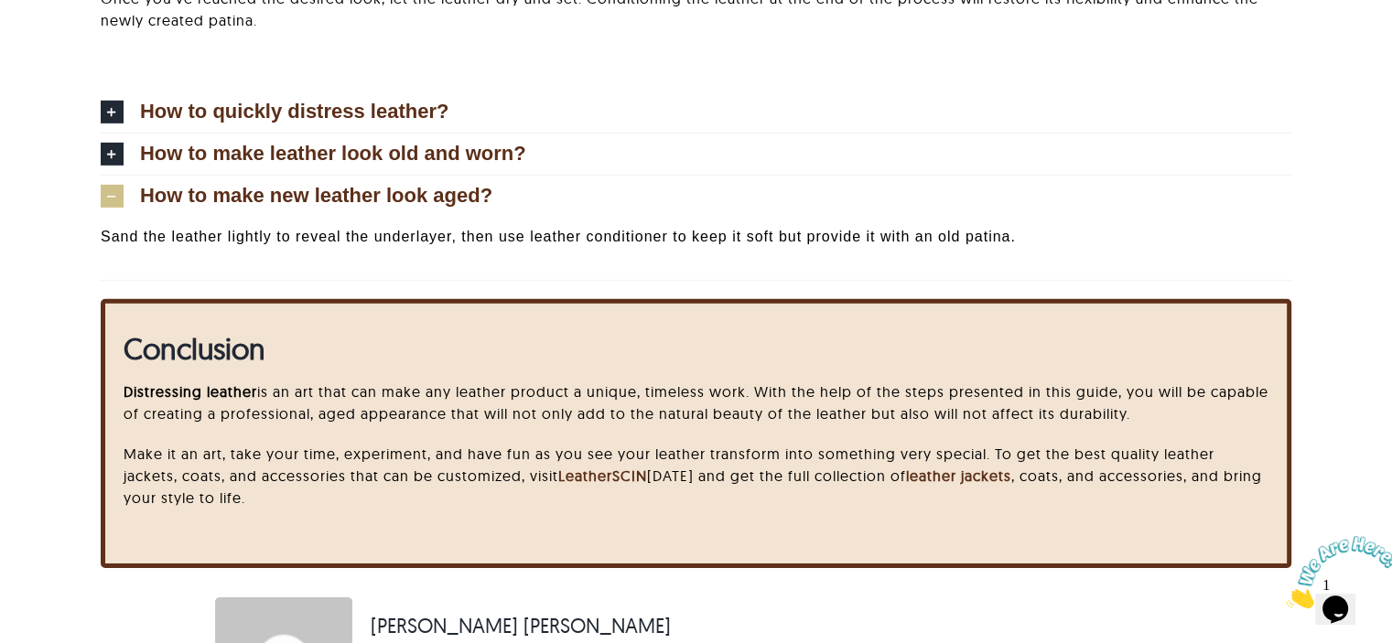
click at [362, 226] on p "Sand the leather lightly to reveal the underlayer, then use leather conditioner…" at bounding box center [696, 237] width 1191 height 22
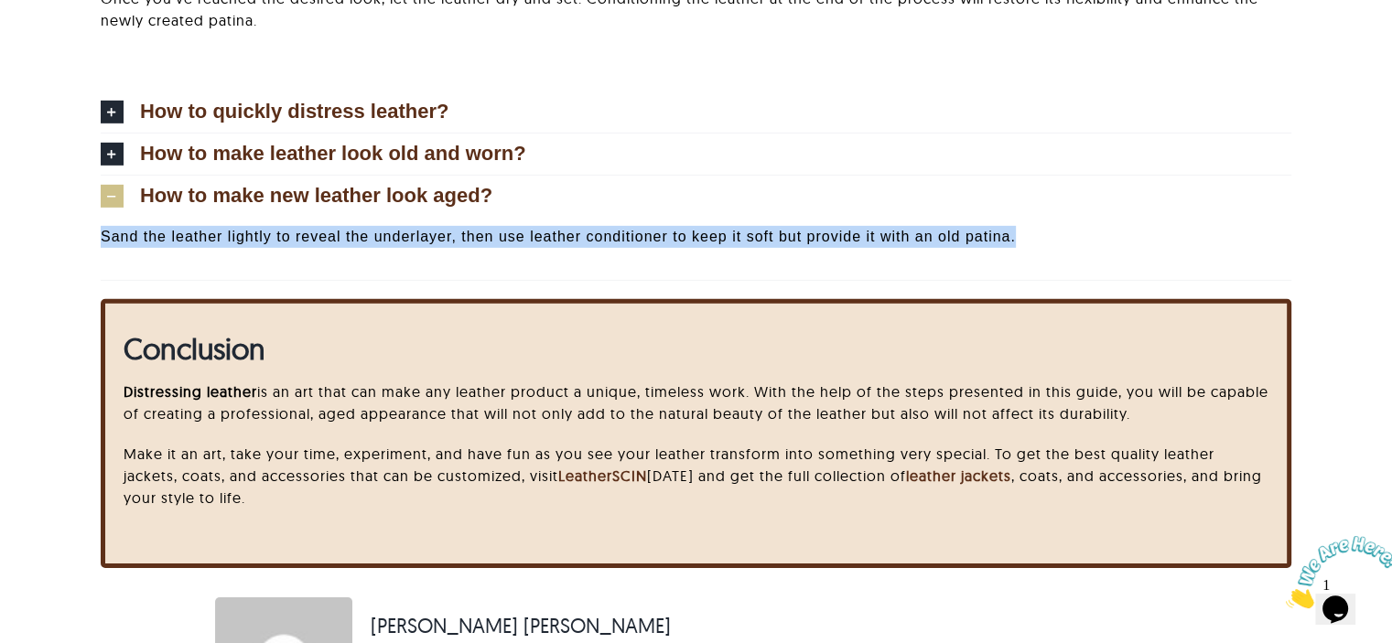
click at [362, 226] on p "Sand the leather lightly to reveal the underlayer, then use leather conditioner…" at bounding box center [696, 237] width 1191 height 22
copy div "Sand the leather lightly to reveal the underlayer, then use leather conditioner…"
